Goal: Information Seeking & Learning: Learn about a topic

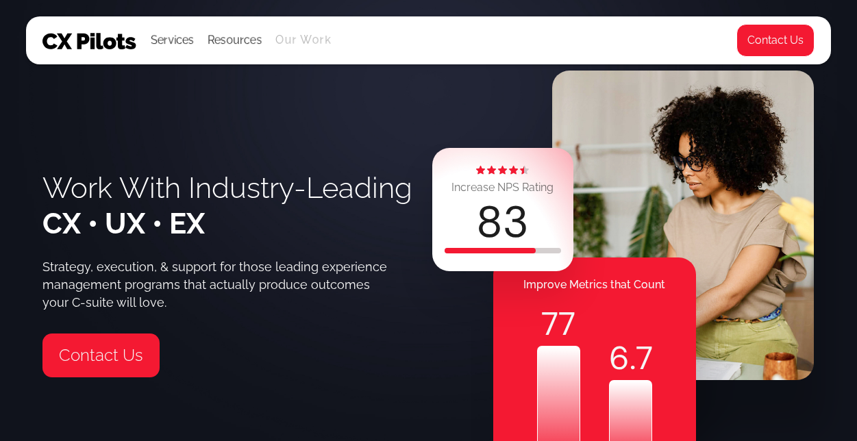
click at [290, 39] on link "Our Work" at bounding box center [304, 40] width 56 height 12
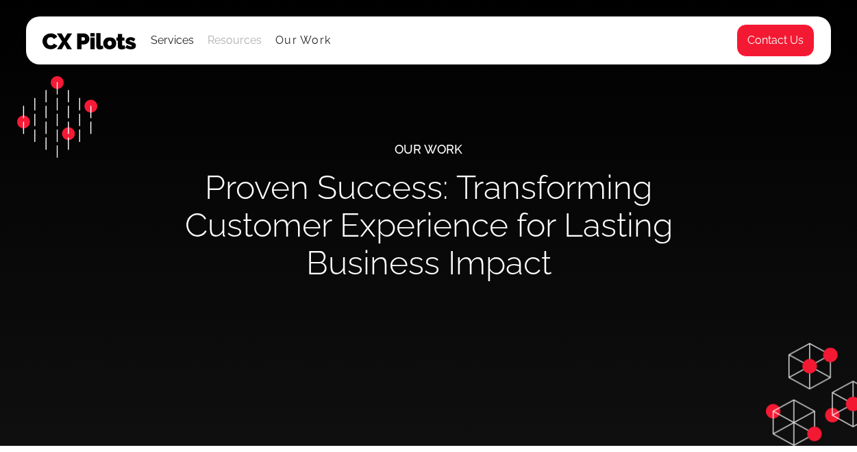
click at [222, 42] on div "Resources" at bounding box center [235, 40] width 54 height 19
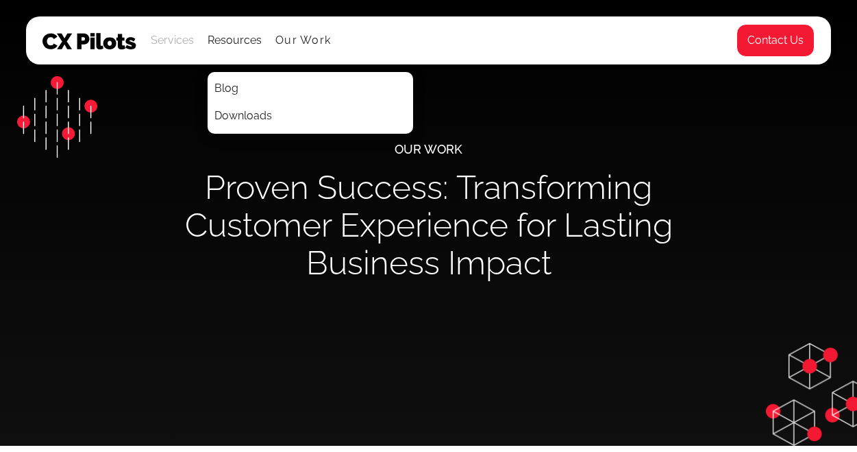
click at [162, 37] on div "Services" at bounding box center [172, 40] width 43 height 19
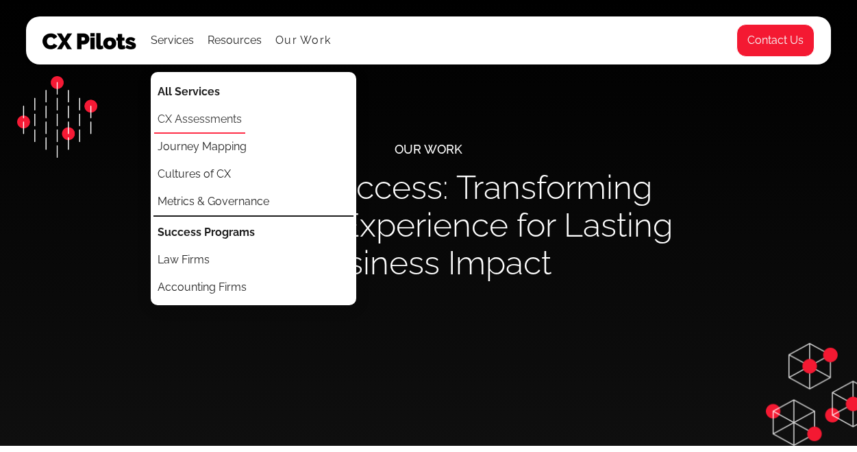
click at [203, 113] on link "CX Assessments" at bounding box center [199, 119] width 91 height 27
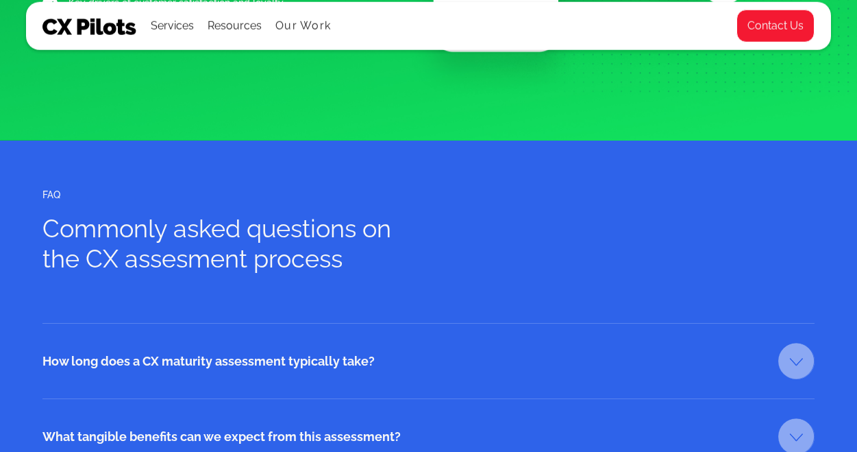
scroll to position [1988, 0]
